Goal: Transaction & Acquisition: Obtain resource

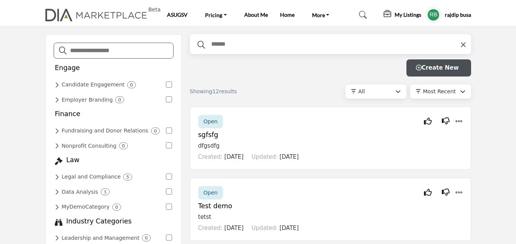
click at [434, 10] on profile-featured-5b1cbef3-cb77-4ba5-92de-570dc196ff6b "Show hide supplier dropdown" at bounding box center [433, 14] width 17 height 17
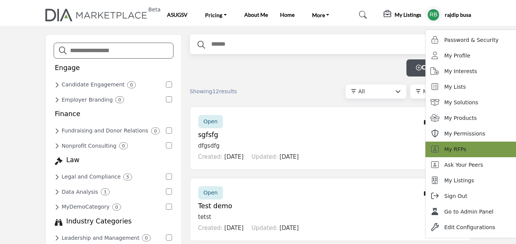
click at [452, 144] on link "My RFPs" at bounding box center [472, 150] width 95 height 16
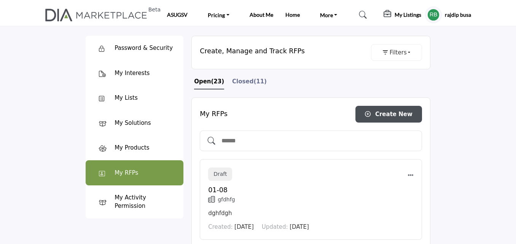
click at [253, 83] on span "(11)" at bounding box center [259, 81] width 13 height 7
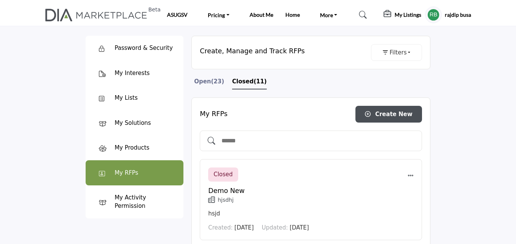
click at [251, 142] on input "text" at bounding box center [319, 141] width 196 height 10
type input "*"
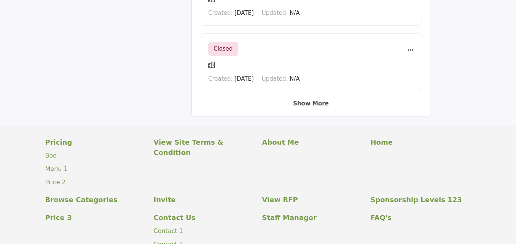
scroll to position [725, 0]
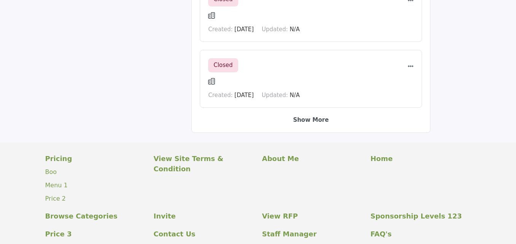
click at [308, 119] on b "Show More" at bounding box center [311, 119] width 36 height 7
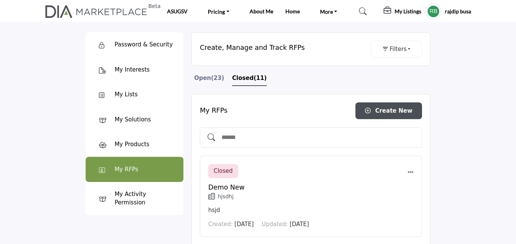
scroll to position [0, 0]
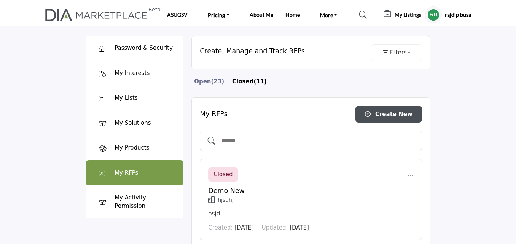
click at [254, 142] on input "text" at bounding box center [319, 141] width 196 height 10
drag, startPoint x: 231, startPoint y: 138, endPoint x: 204, endPoint y: 140, distance: 27.5
click at [204, 140] on div "***" at bounding box center [311, 140] width 222 height 21
type input "****"
click at [428, 13] on profile-featured-5b1cbef3-cb77-4ba5-92de-570dc196ff6b "Show hide supplier dropdown" at bounding box center [433, 14] width 17 height 17
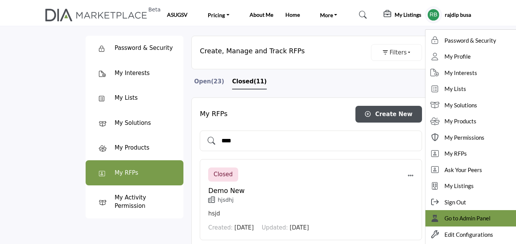
click at [446, 216] on span "Go to Admin Panel" at bounding box center [467, 218] width 46 height 9
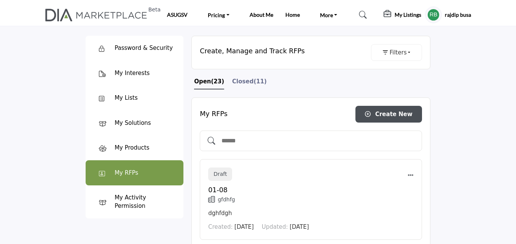
click at [243, 81] on span "Closed" at bounding box center [242, 81] width 21 height 7
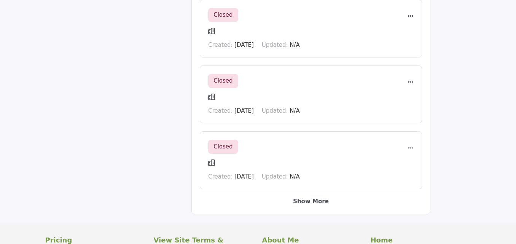
scroll to position [642, 0]
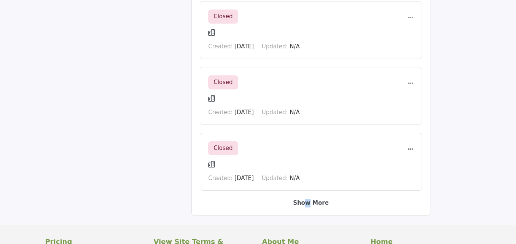
drag, startPoint x: 310, startPoint y: 207, endPoint x: 307, endPoint y: 204, distance: 4.6
click at [307, 204] on div "Show More" at bounding box center [311, 203] width 222 height 9
click at [307, 204] on b "Show More" at bounding box center [311, 202] width 36 height 7
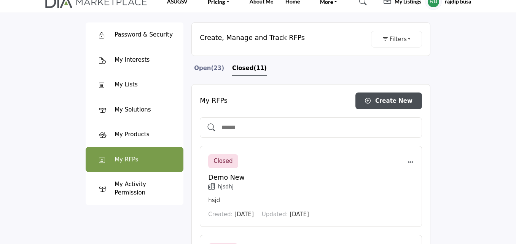
scroll to position [0, 0]
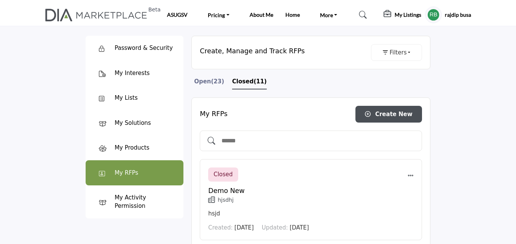
click at [237, 139] on input "text" at bounding box center [319, 141] width 196 height 10
type input "*******"
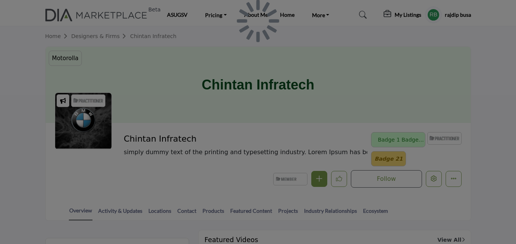
scroll to position [118, 0]
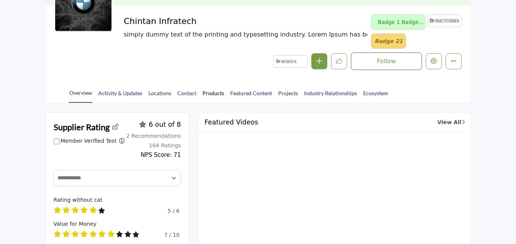
click at [214, 93] on link "Products" at bounding box center [213, 95] width 22 height 13
click at [245, 93] on link "Featured Content" at bounding box center [251, 95] width 43 height 13
click at [285, 93] on link "Projects" at bounding box center [288, 95] width 21 height 13
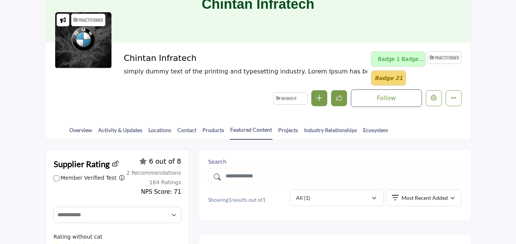
scroll to position [82, 0]
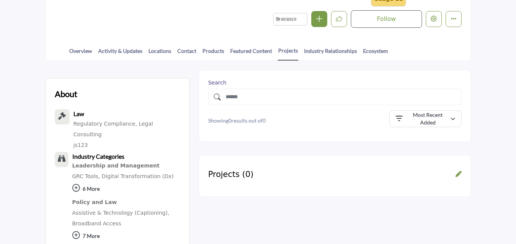
scroll to position [160, 0]
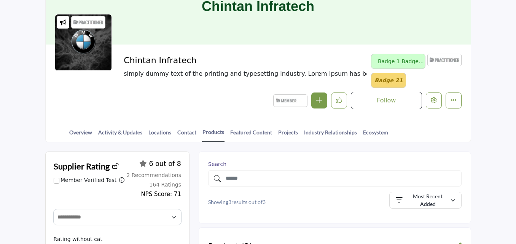
scroll to position [80, 0]
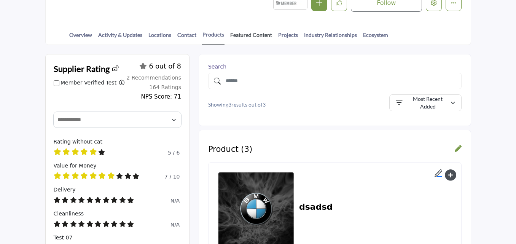
scroll to position [172, 0]
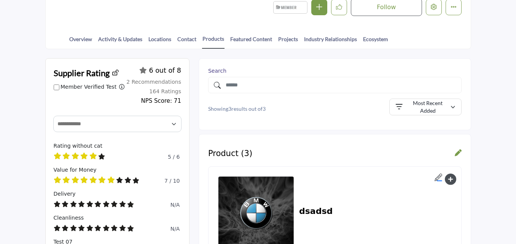
scroll to position [172, 0]
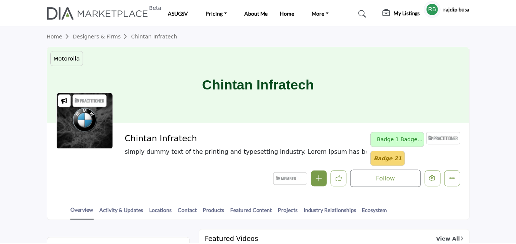
scroll to position [118, 0]
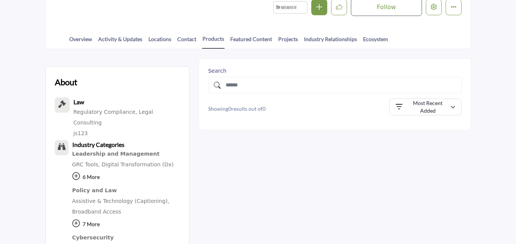
scroll to position [172, 0]
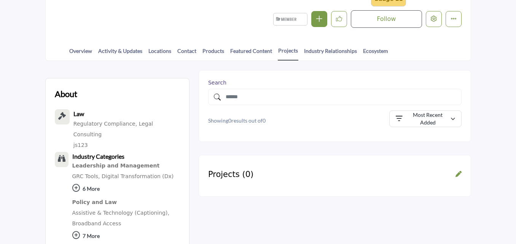
scroll to position [160, 0]
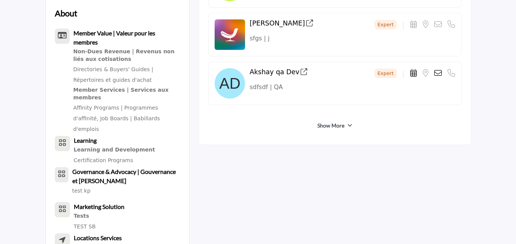
scroll to position [493, 0]
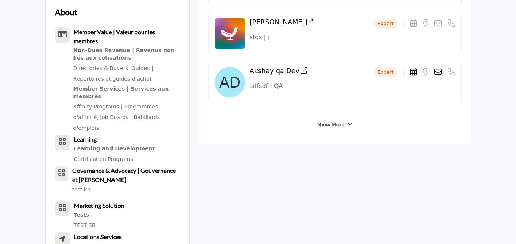
click at [337, 124] on link "Show More" at bounding box center [330, 125] width 27 height 8
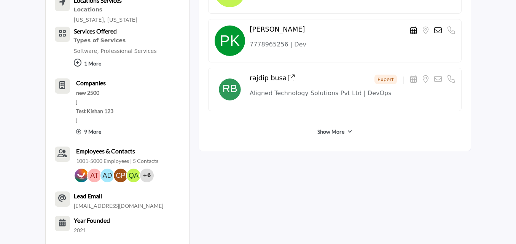
scroll to position [730, 0]
click at [328, 132] on link "Show More" at bounding box center [330, 131] width 27 height 8
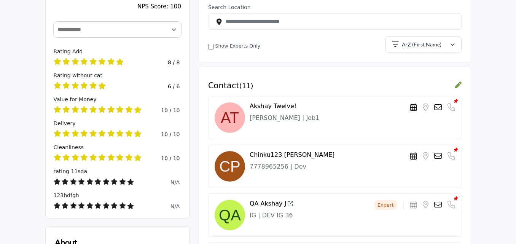
scroll to position [266, 0]
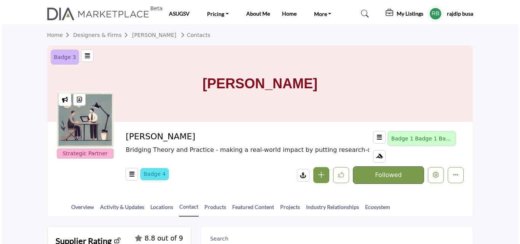
scroll to position [0, 0]
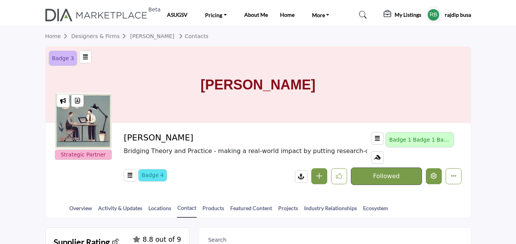
click at [432, 176] on icon "Edit company" at bounding box center [434, 176] width 6 height 6
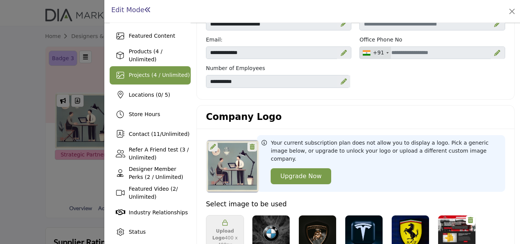
scroll to position [103, 0]
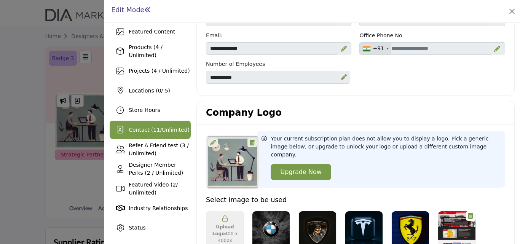
click at [153, 130] on span "11" at bounding box center [156, 130] width 7 height 6
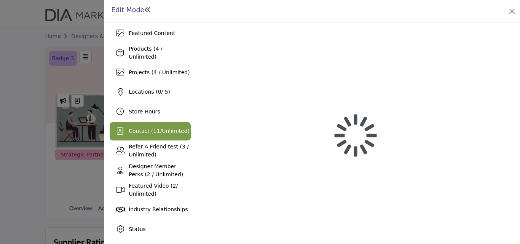
scroll to position [102, 0]
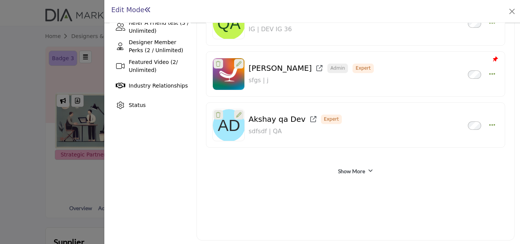
scroll to position [228, 0]
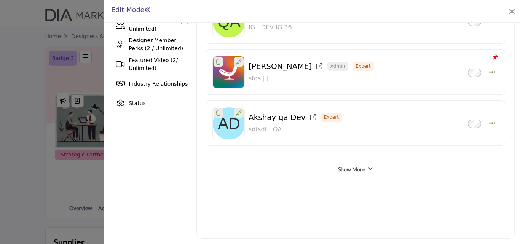
click at [347, 167] on link "Show More" at bounding box center [351, 169] width 27 height 8
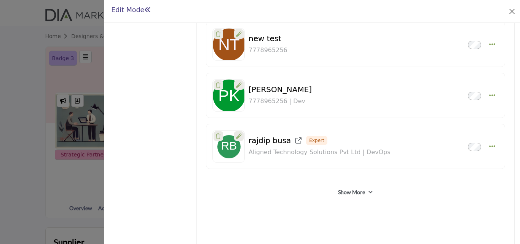
scroll to position [483, 0]
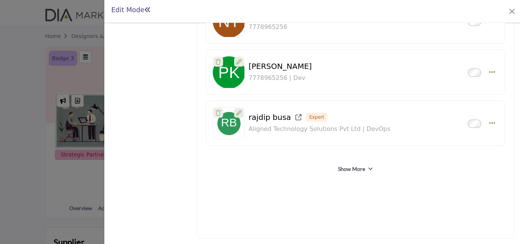
click at [352, 171] on link "Show More" at bounding box center [351, 169] width 27 height 8
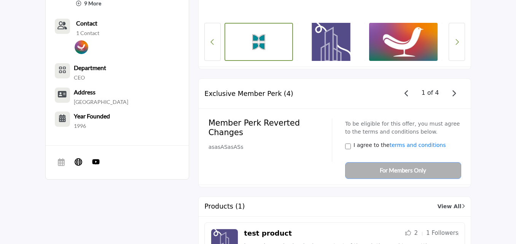
scroll to position [527, 0]
click at [457, 92] on span "button" at bounding box center [454, 93] width 11 height 11
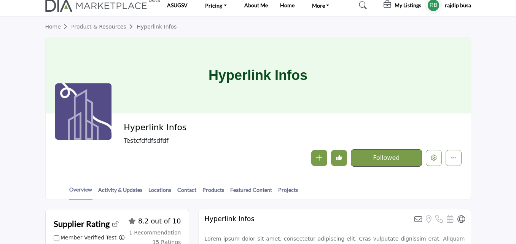
scroll to position [0, 0]
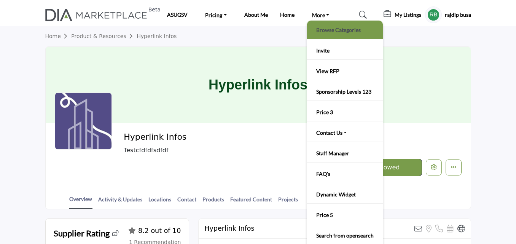
click at [316, 32] on link "Browse Categories" at bounding box center [345, 29] width 68 height 11
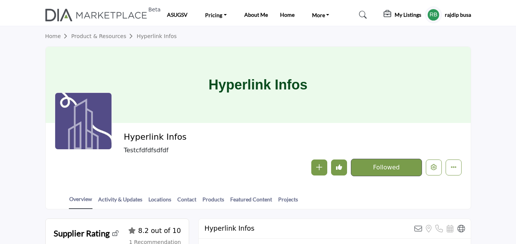
drag, startPoint x: 185, startPoint y: 137, endPoint x: 126, endPoint y: 134, distance: 58.6
click at [126, 134] on h2 "Hyperlink Infos" at bounding box center [228, 137] width 209 height 10
copy h2 "Hyperlink Infos"
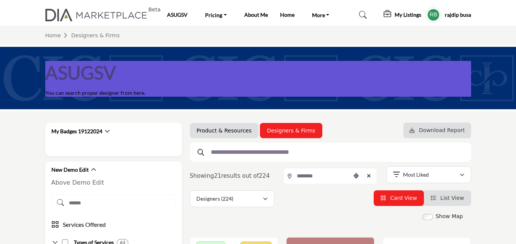
click at [218, 132] on link "Product & Resources" at bounding box center [224, 131] width 55 height 8
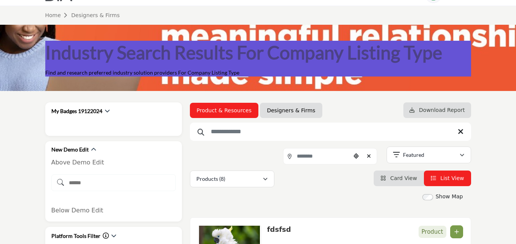
scroll to position [20, 0]
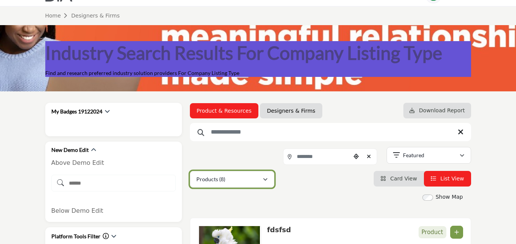
click at [232, 177] on div "Products (8)" at bounding box center [229, 179] width 66 height 9
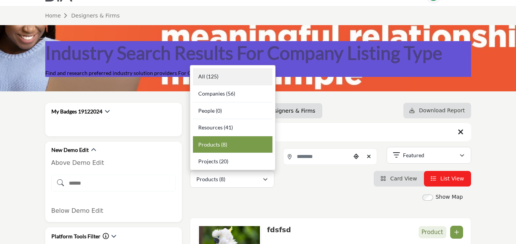
click at [223, 83] on div "All (125)" at bounding box center [233, 76] width 80 height 17
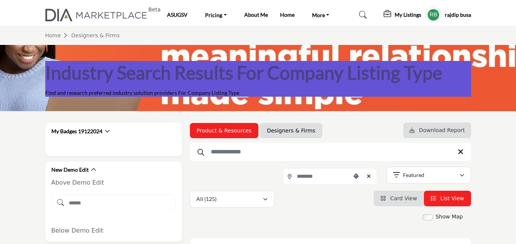
scroll to position [95, 0]
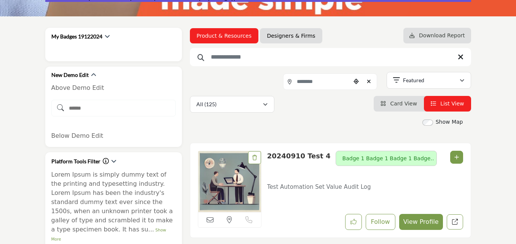
click at [256, 56] on input "Search Keyword" at bounding box center [330, 57] width 281 height 18
paste input "**********"
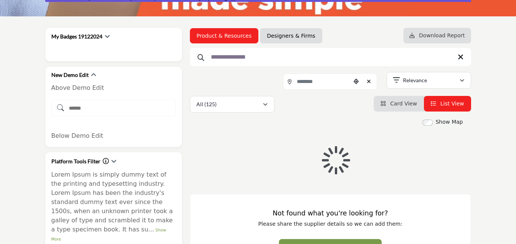
type input "**********"
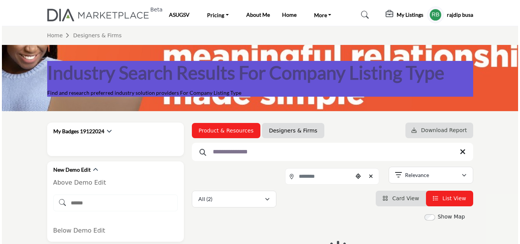
scroll to position [154, 0]
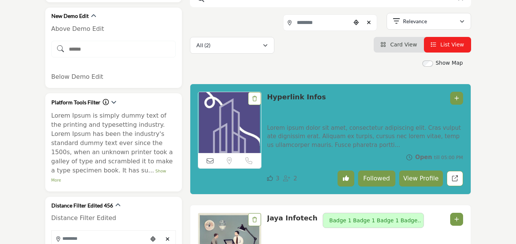
click at [430, 178] on button "View Profile" at bounding box center [421, 178] width 44 height 16
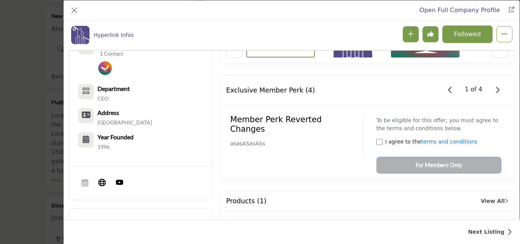
scroll to position [531, 0]
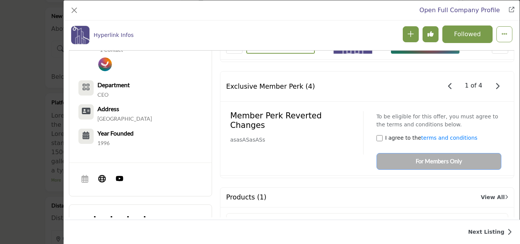
click at [495, 83] on icon "Company Data Modal" at bounding box center [497, 86] width 4 height 7
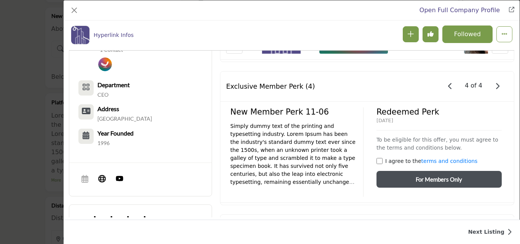
scroll to position [0, 76]
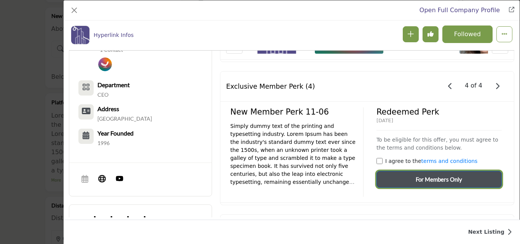
click at [441, 178] on span "For Members Only" at bounding box center [438, 179] width 46 height 9
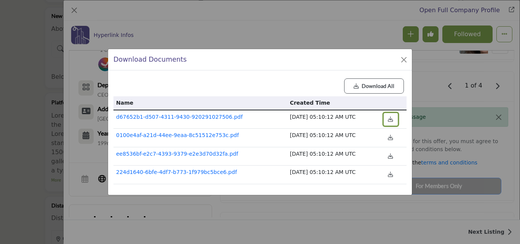
click at [388, 117] on icon "button" at bounding box center [390, 118] width 5 height 5
click at [371, 87] on span "Download All" at bounding box center [377, 86] width 33 height 8
click at [405, 59] on button "Close" at bounding box center [403, 59] width 11 height 11
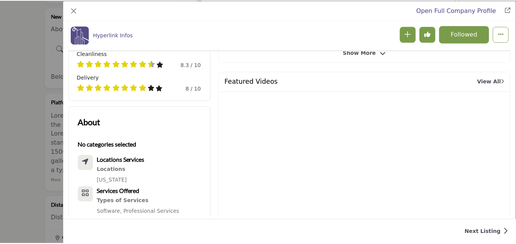
scroll to position [277, 0]
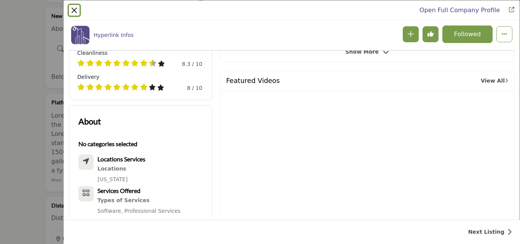
click at [76, 13] on button "Close" at bounding box center [74, 10] width 11 height 11
